Goal: Browse casually: Explore the website without a specific task or goal

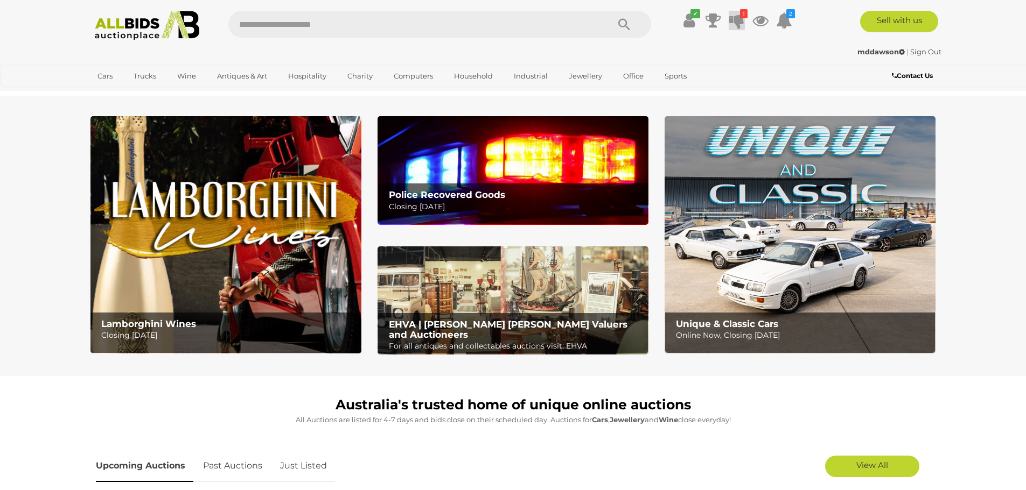
click at [734, 14] on icon at bounding box center [736, 20] width 15 height 19
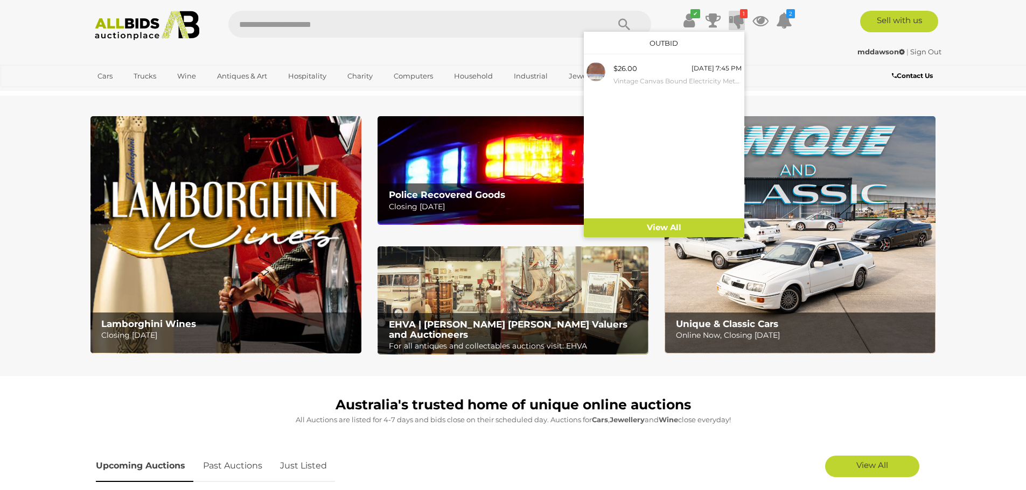
click at [743, 13] on icon "1" at bounding box center [744, 13] width 8 height 9
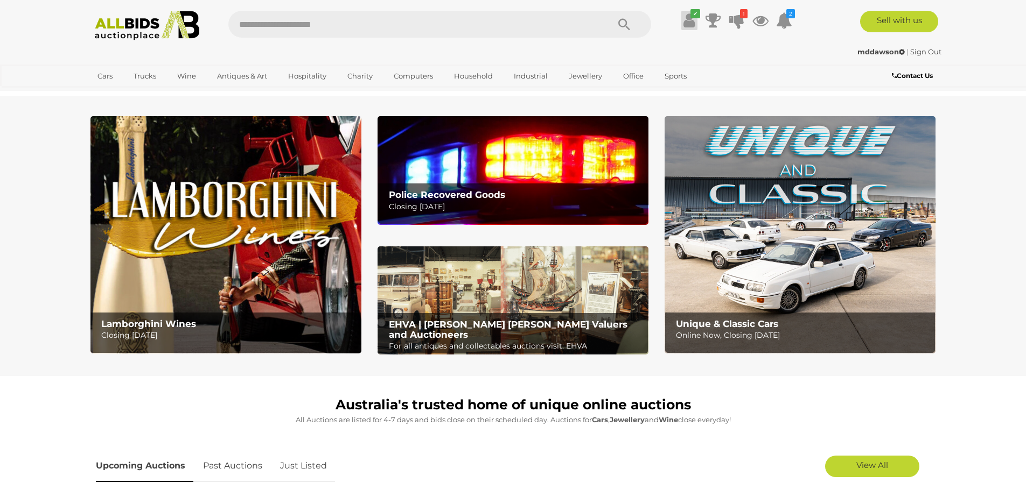
click at [684, 16] on icon at bounding box center [688, 20] width 11 height 19
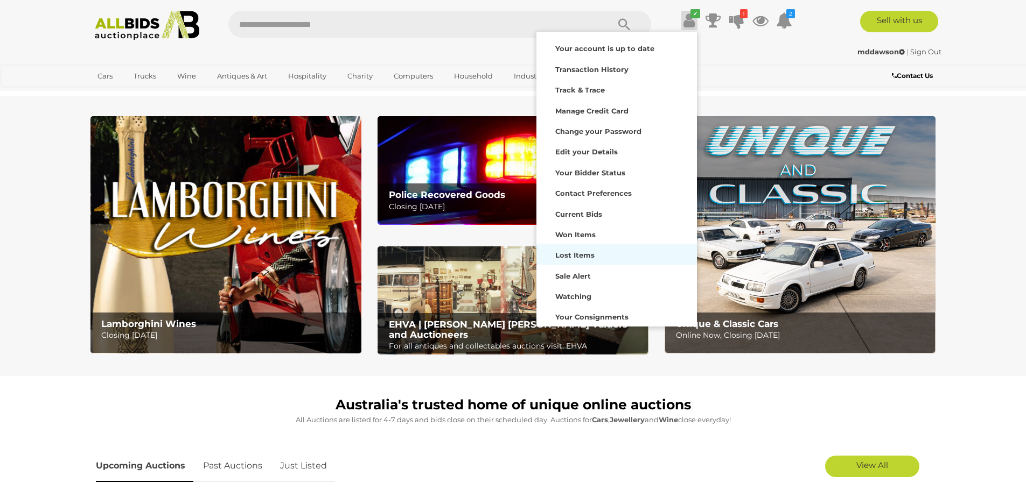
click at [577, 258] on strong "Lost Items" at bounding box center [574, 255] width 39 height 9
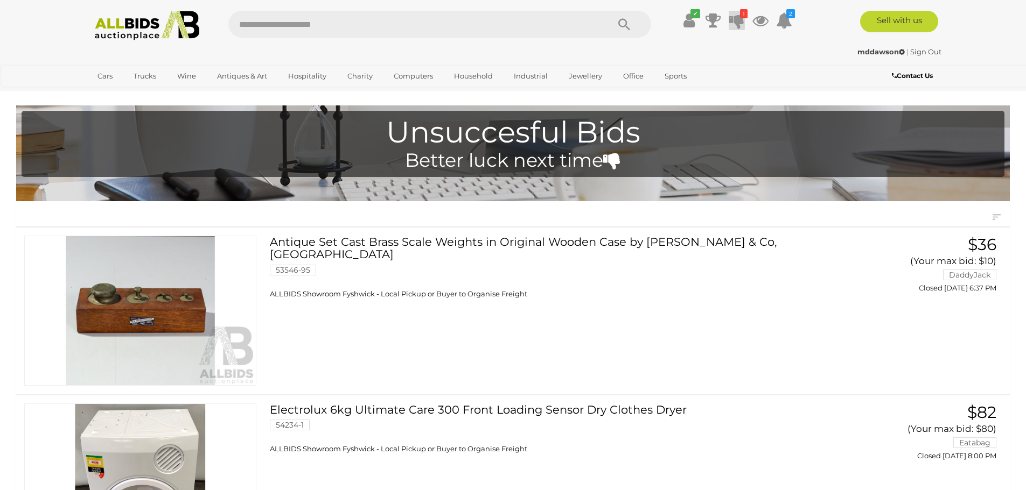
click at [740, 17] on icon "1" at bounding box center [744, 13] width 8 height 9
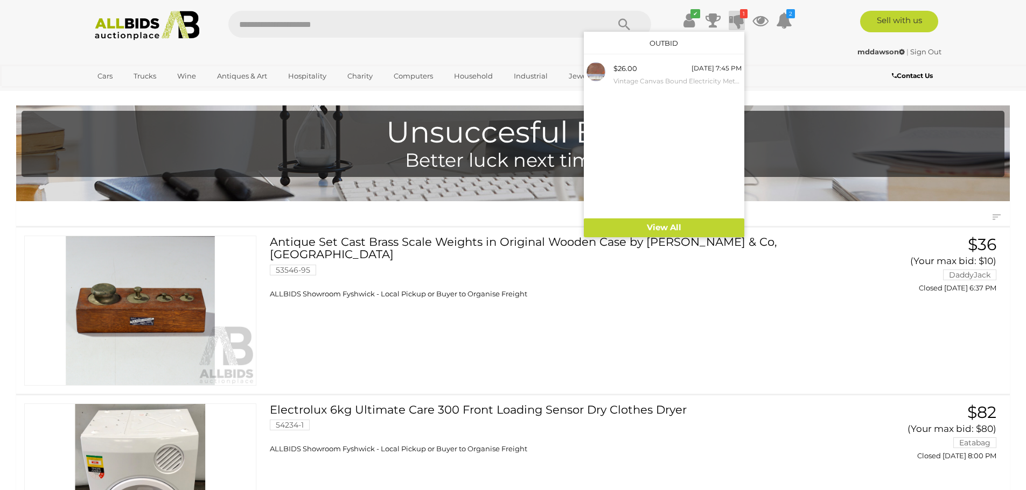
click at [734, 18] on icon at bounding box center [736, 20] width 15 height 19
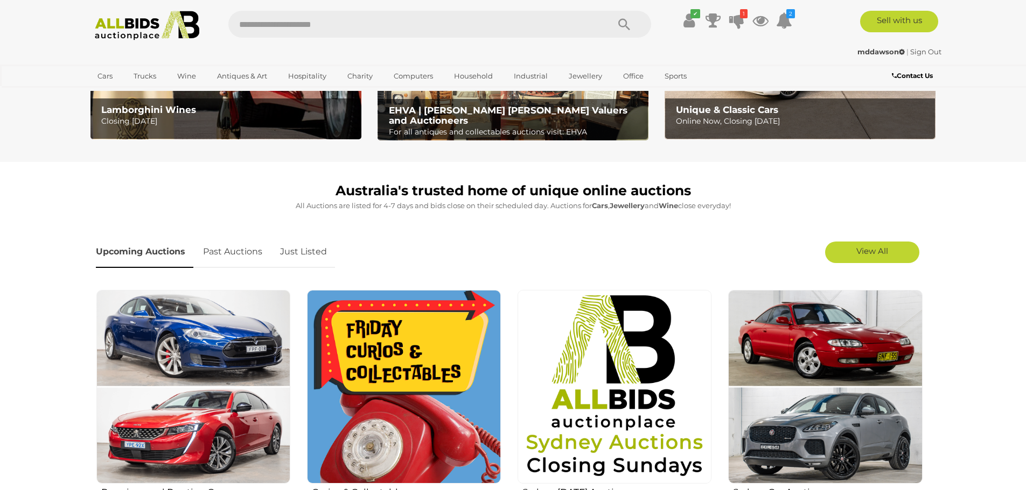
scroll to position [215, 0]
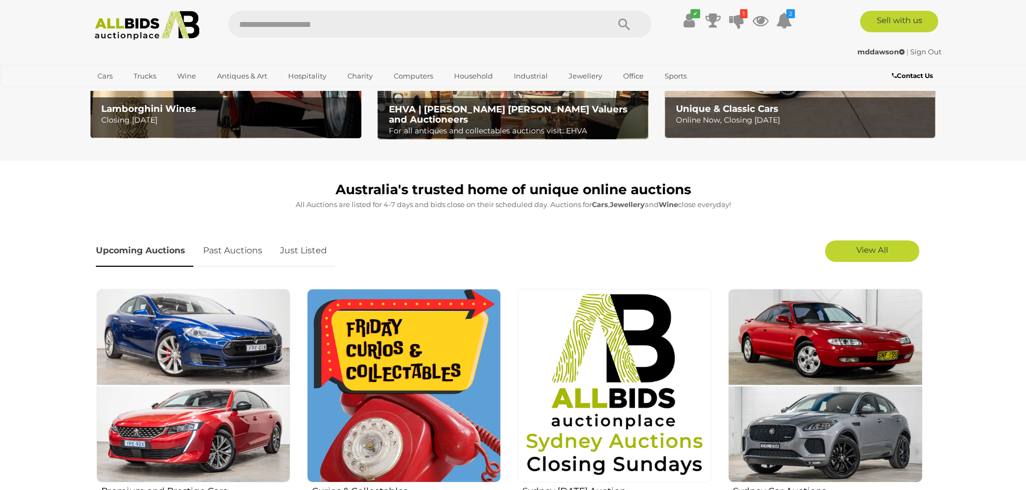
click at [298, 247] on link "Just Listed" at bounding box center [303, 251] width 63 height 32
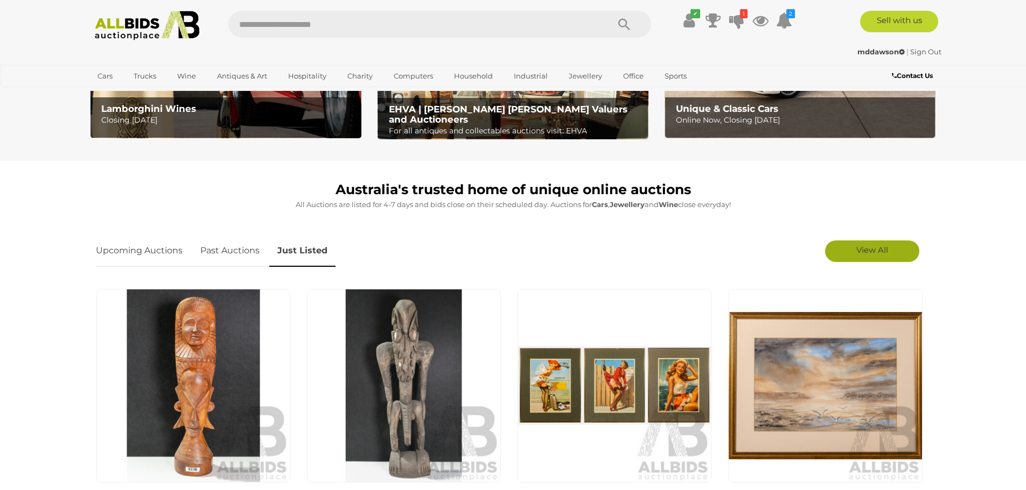
click at [856, 254] on span "View All" at bounding box center [872, 250] width 32 height 10
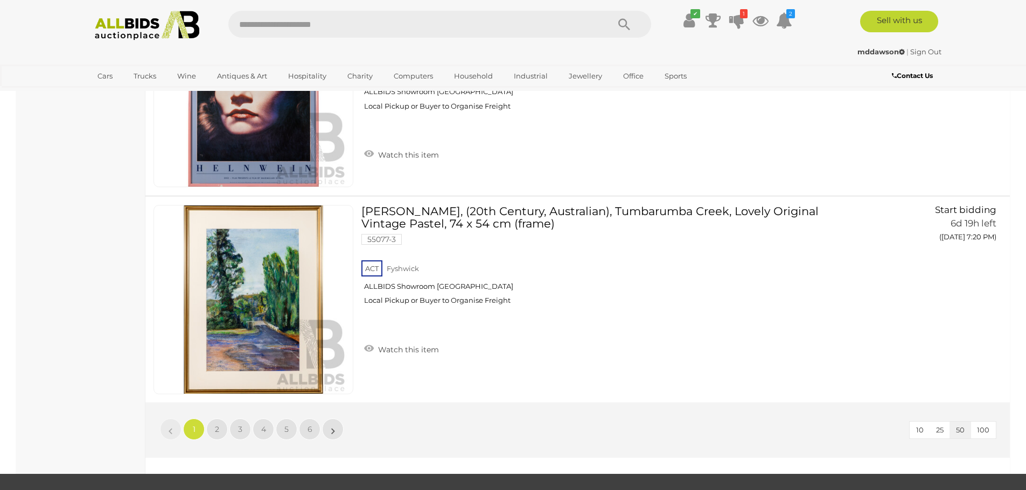
scroll to position [10121, 0]
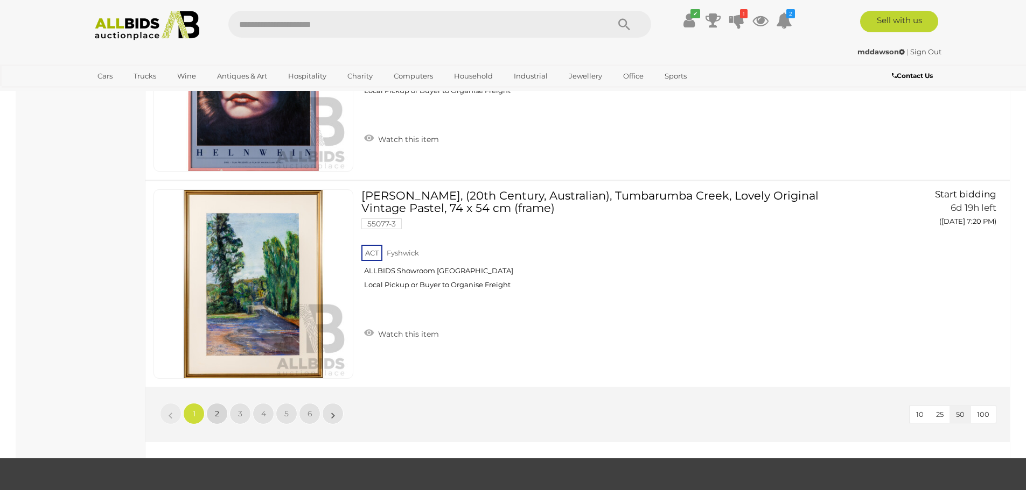
click at [219, 415] on span "2" at bounding box center [217, 414] width 4 height 10
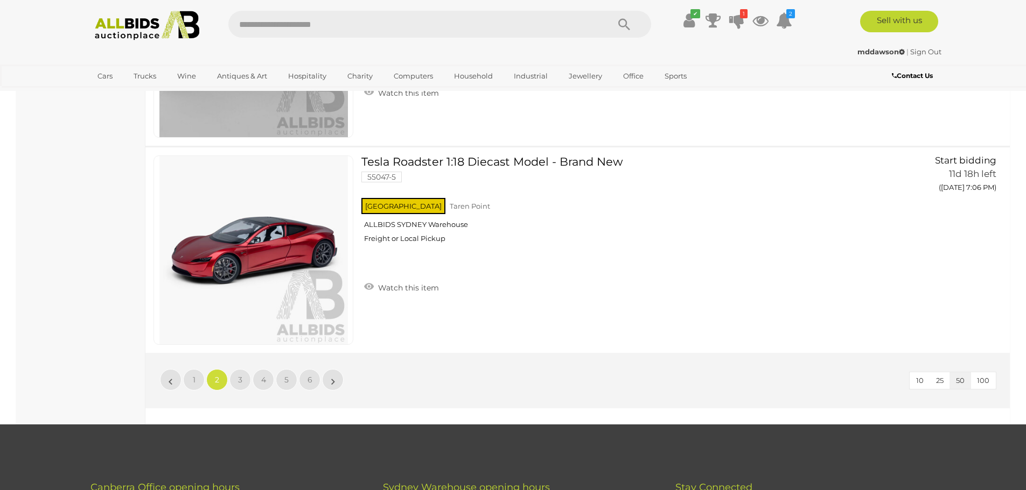
scroll to position [10175, 0]
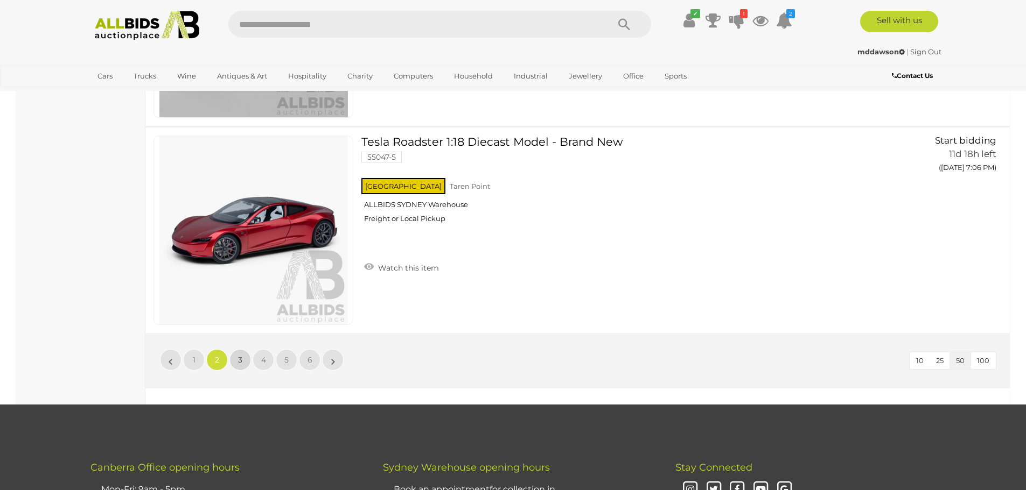
click at [236, 349] on link "3" at bounding box center [240, 360] width 22 height 22
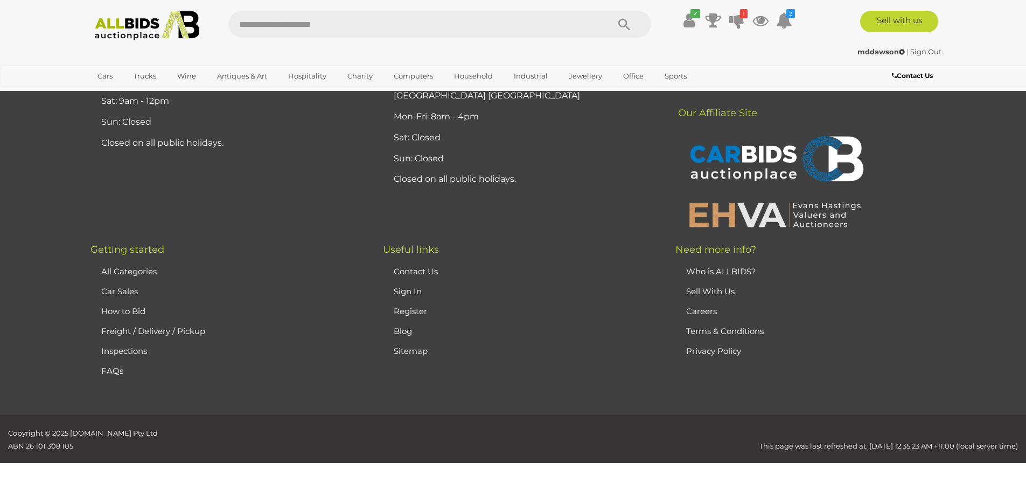
scroll to position [0, 0]
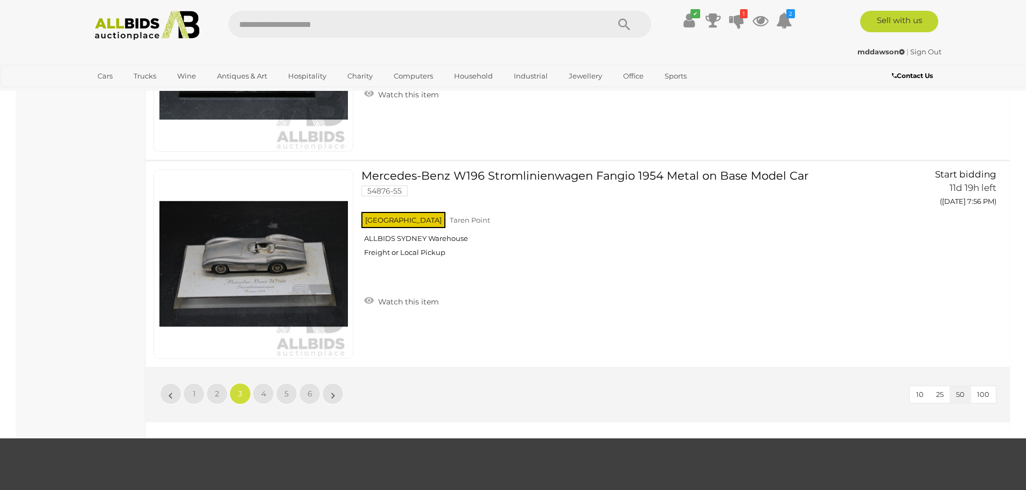
scroll to position [10115, 0]
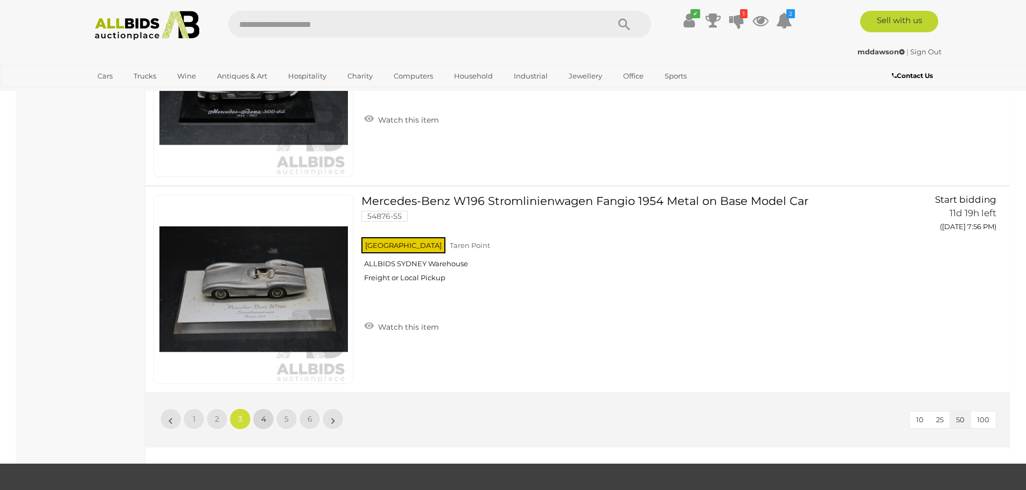
click at [266, 418] on link "4" at bounding box center [263, 420] width 22 height 22
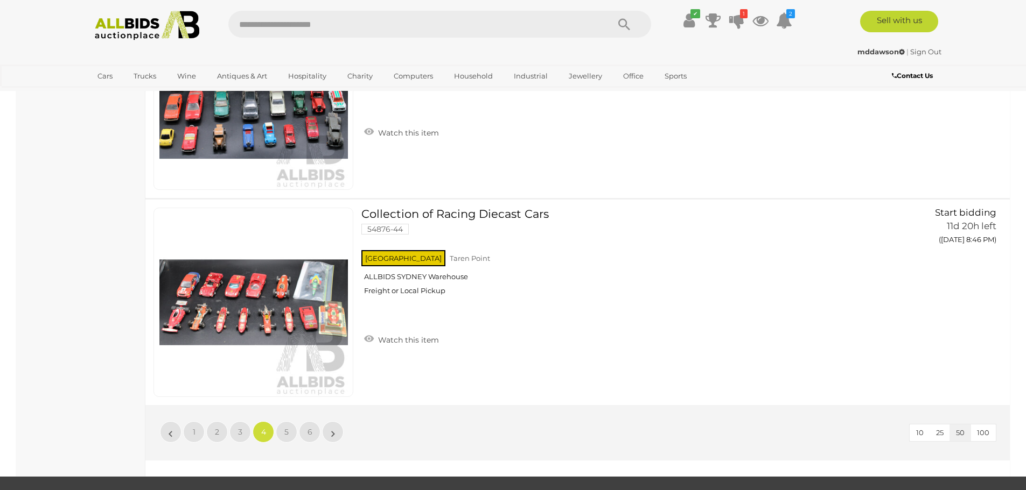
scroll to position [10153, 0]
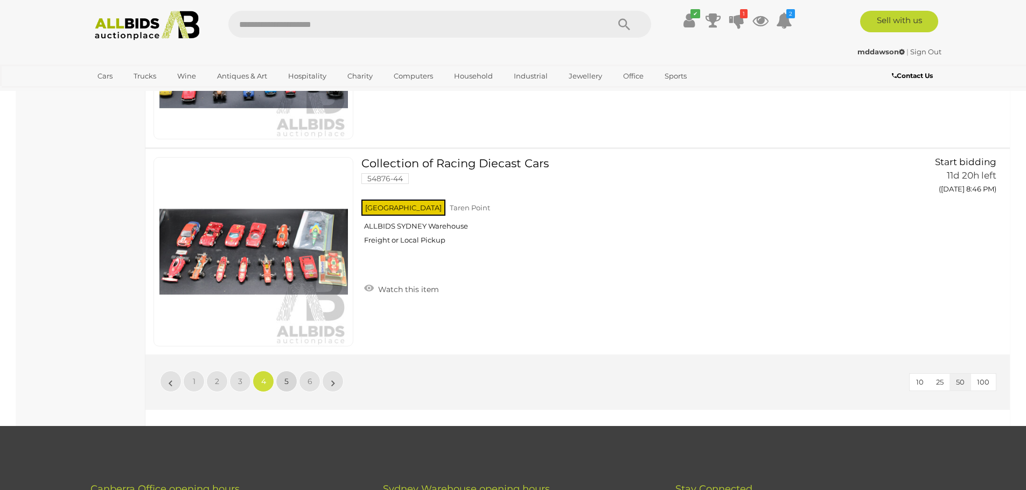
click at [285, 380] on span "5" at bounding box center [286, 382] width 4 height 10
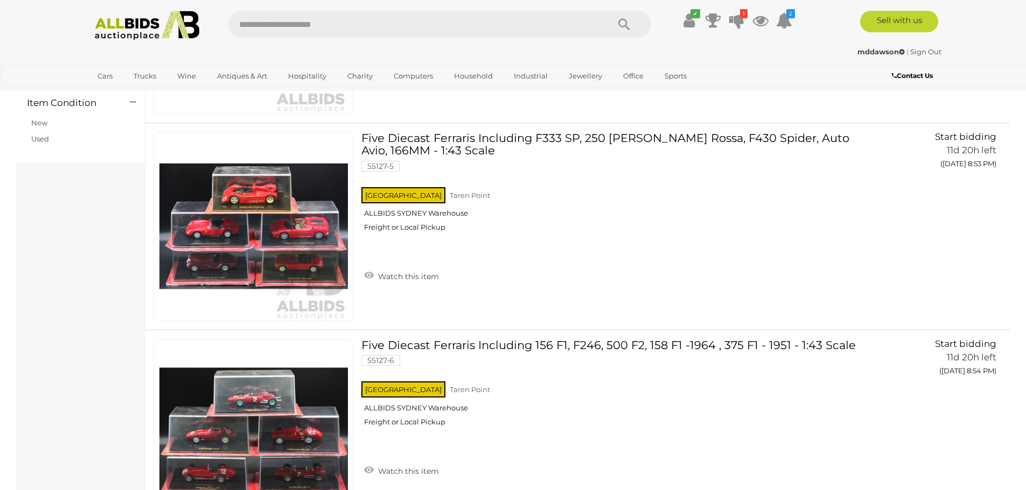
scroll to position [1246, 0]
